Goal: Check status: Check status

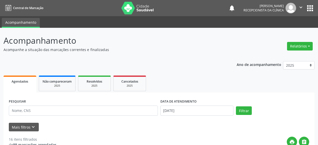
select select "8"
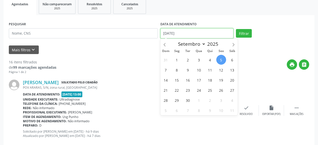
click at [167, 36] on input "[DATE]" at bounding box center [196, 33] width 73 height 10
click at [198, 60] on span "3" at bounding box center [199, 60] width 10 height 10
type input "[DATE]"
click at [198, 60] on span "3" at bounding box center [199, 60] width 10 height 10
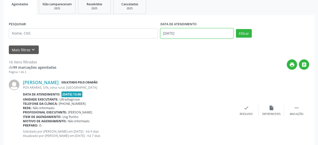
click at [175, 36] on input "[DATE]" at bounding box center [196, 33] width 73 height 10
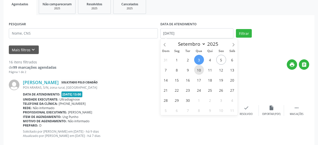
click at [199, 71] on span "10" at bounding box center [199, 70] width 10 height 10
type input "[DATE]"
click at [199, 71] on span "10" at bounding box center [199, 70] width 10 height 10
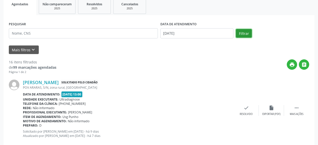
click at [241, 32] on button "Filtrar" at bounding box center [244, 33] width 16 height 9
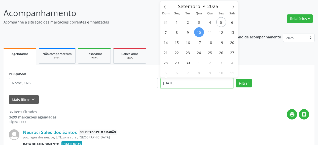
click at [187, 87] on input "[DATE]" at bounding box center [196, 83] width 73 height 10
click at [220, 33] on span "12" at bounding box center [221, 32] width 10 height 10
type input "[DATE]"
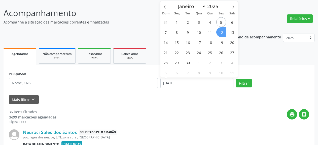
click at [220, 33] on span "12" at bounding box center [221, 32] width 10 height 10
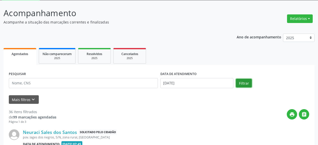
click at [242, 85] on button "Filtrar" at bounding box center [244, 83] width 16 height 9
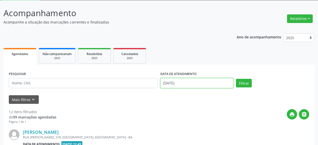
click at [174, 82] on input "[DATE]" at bounding box center [196, 83] width 73 height 10
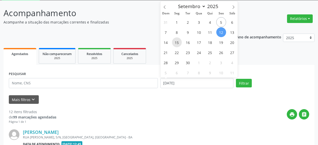
click at [175, 44] on span "15" at bounding box center [177, 42] width 10 height 10
type input "[DATE]"
click at [175, 44] on span "15" at bounding box center [177, 42] width 10 height 10
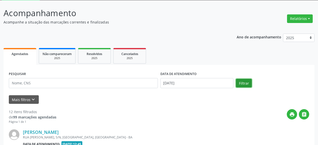
click at [248, 84] on button "Filtrar" at bounding box center [244, 83] width 16 height 9
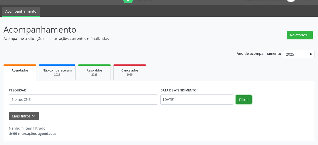
scroll to position [11, 0]
